Goal: Task Accomplishment & Management: Complete application form

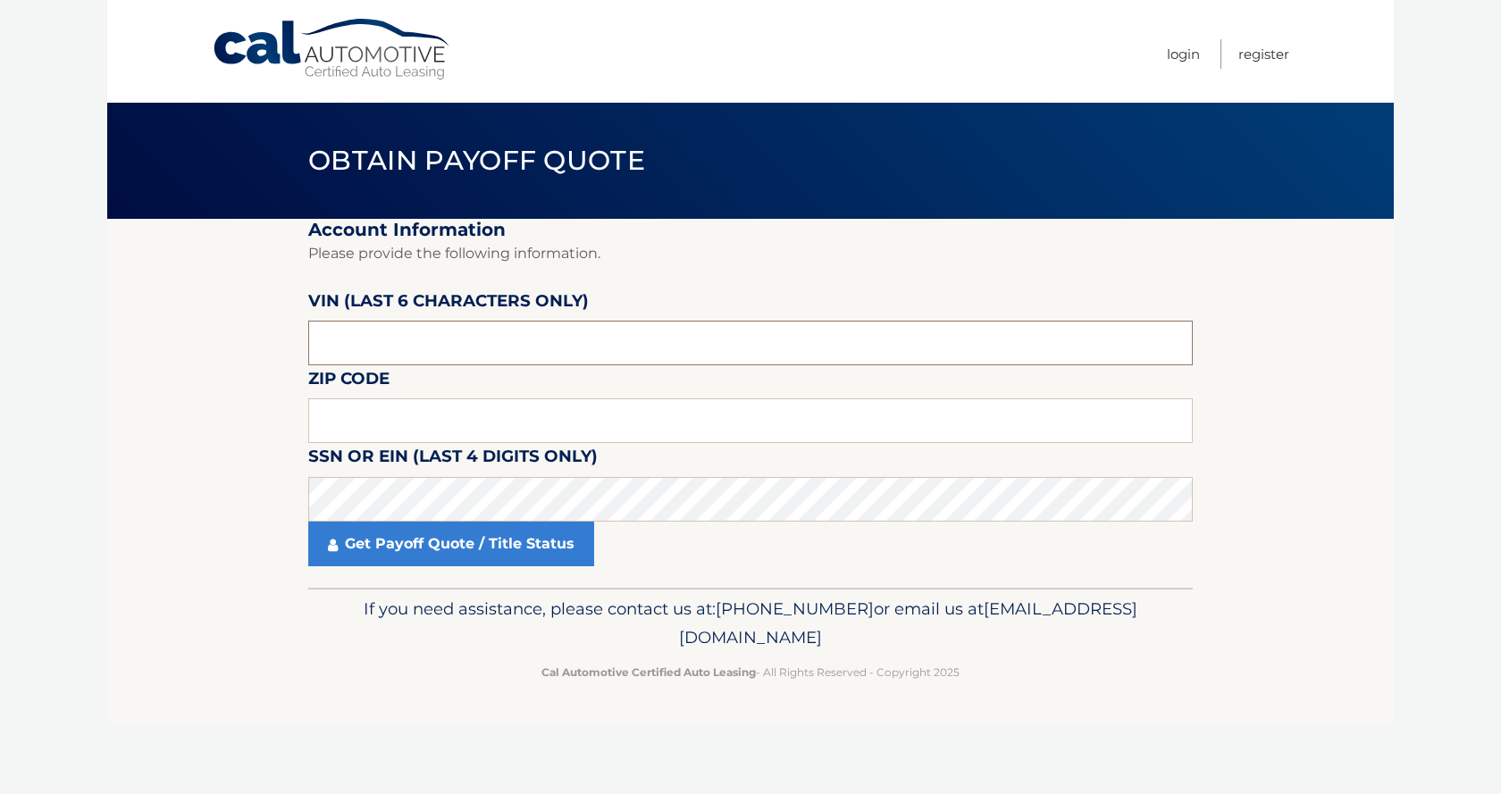
click at [427, 340] on input "text" at bounding box center [750, 343] width 884 height 45
drag, startPoint x: 427, startPoint y: 340, endPoint x: 192, endPoint y: 328, distance: 235.3
click at [192, 328] on section "Account Information Please provide the following information. VIN (last 6 chara…" at bounding box center [750, 403] width 1286 height 369
type input "012186"
type input "07731"
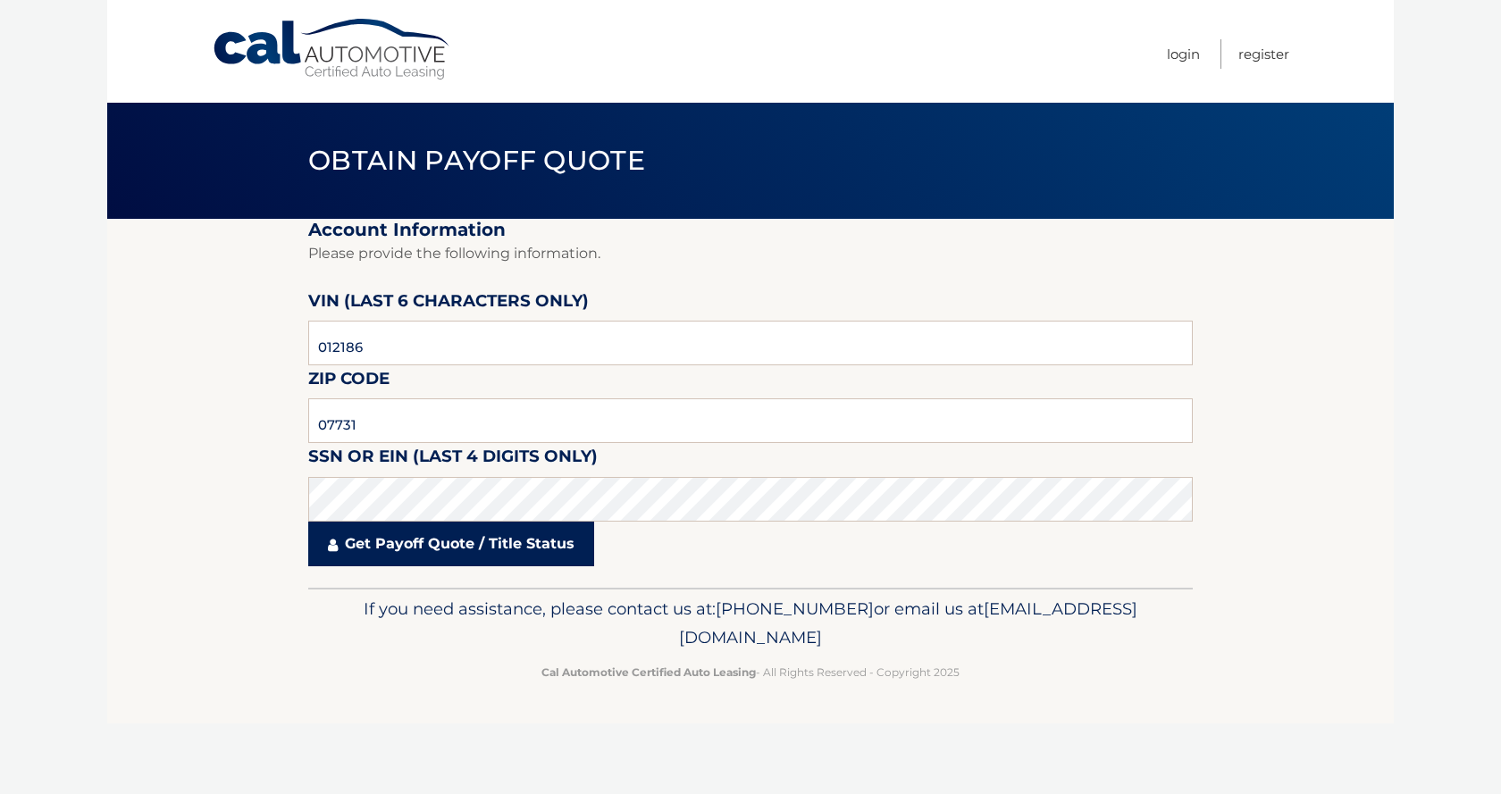
click at [442, 552] on link "Get Payoff Quote / Title Status" at bounding box center [451, 544] width 286 height 45
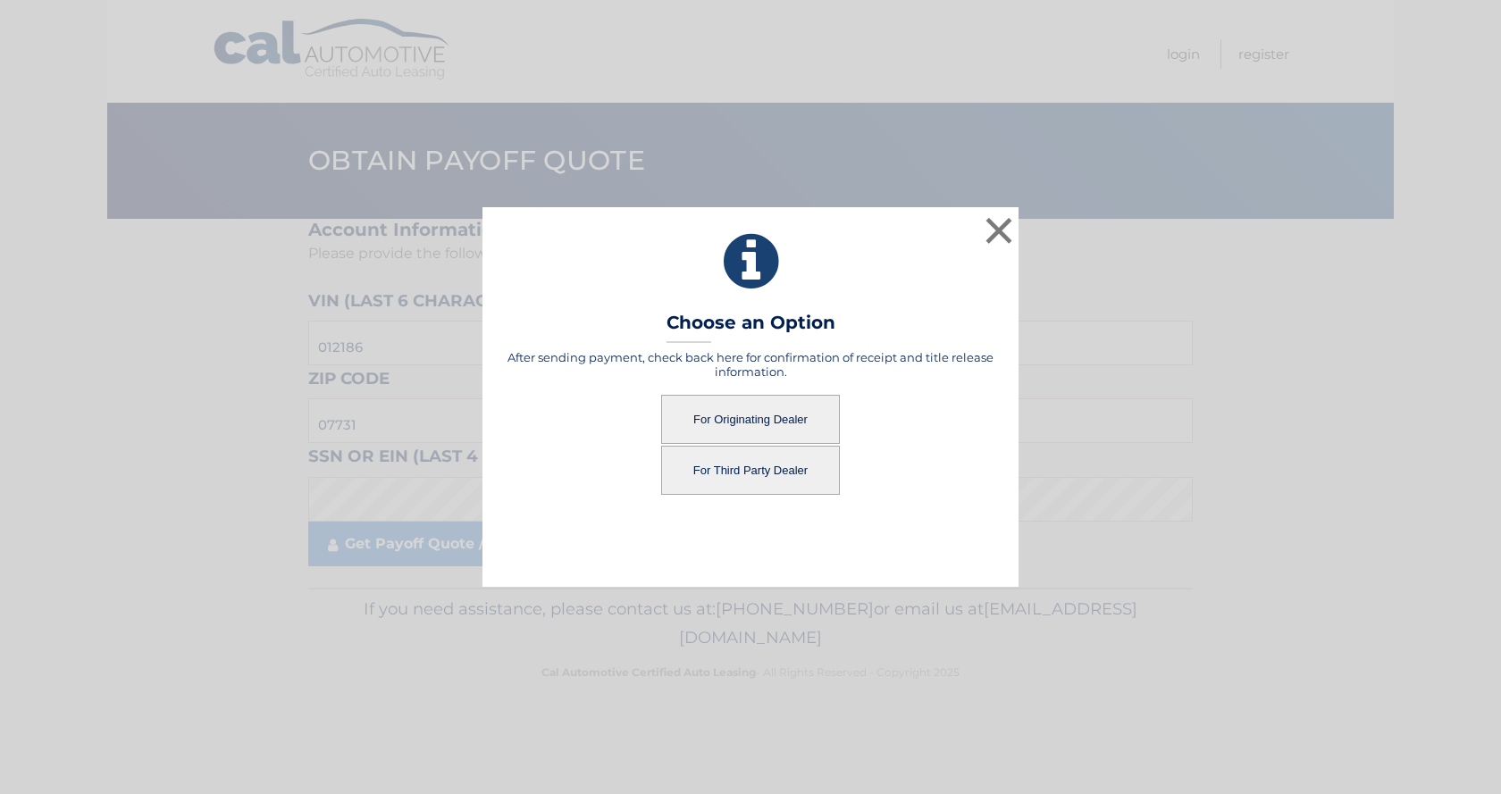
click at [777, 476] on button "For Third Party Dealer" at bounding box center [750, 470] width 179 height 49
click at [762, 471] on button "For Third Party Dealer" at bounding box center [750, 470] width 179 height 49
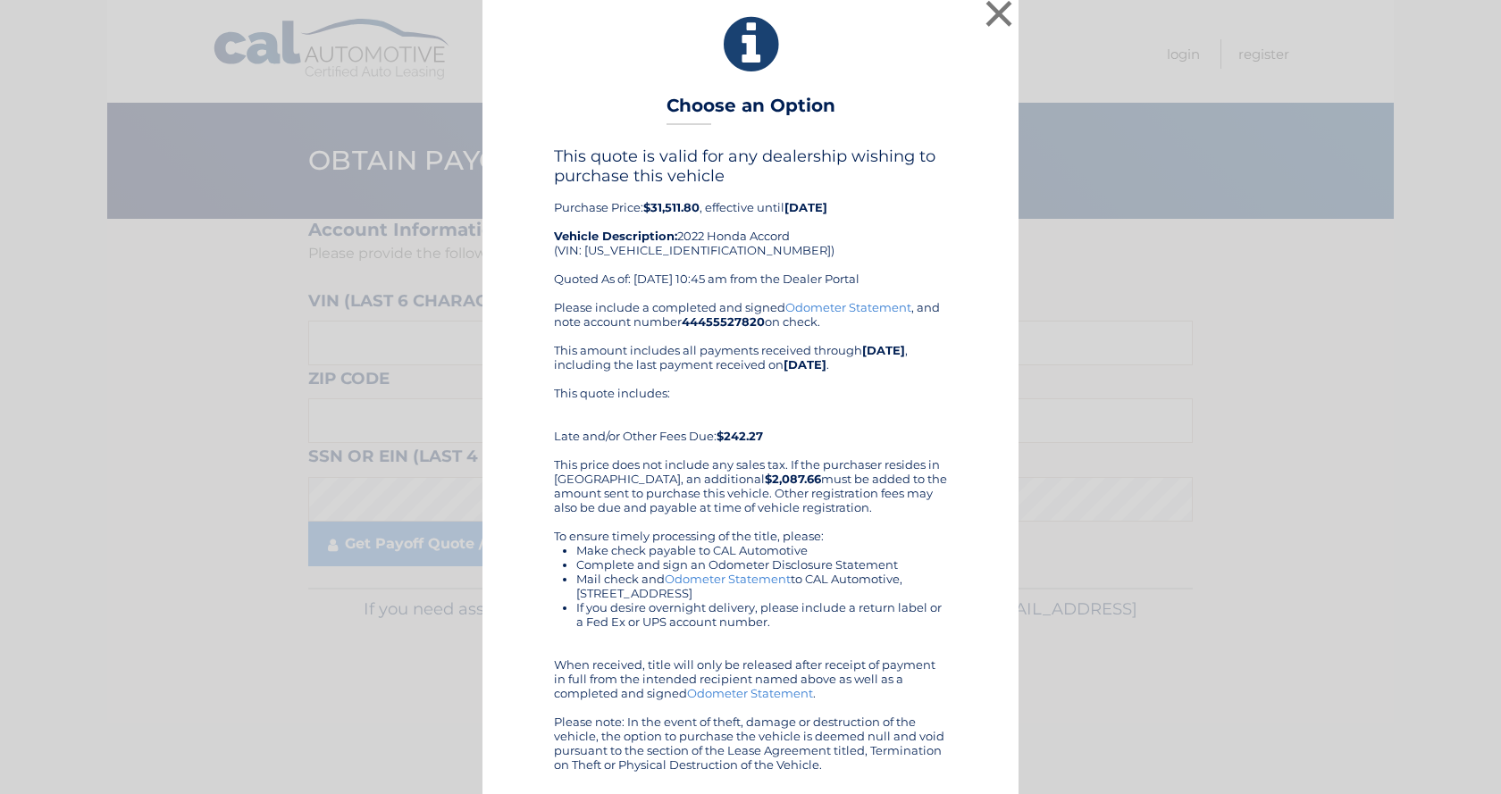
scroll to position [10, 0]
click at [984, 13] on button "×" at bounding box center [999, 14] width 36 height 36
